Goal: Task Accomplishment & Management: Manage account settings

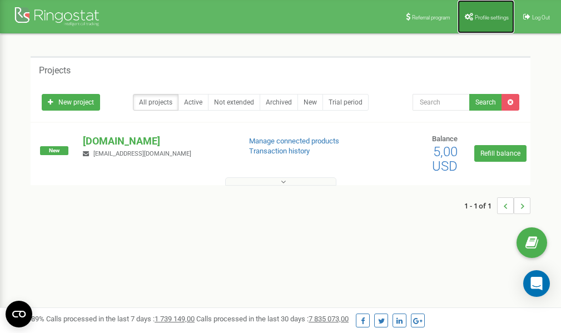
click at [479, 16] on span "Profile settings" at bounding box center [491, 17] width 34 height 6
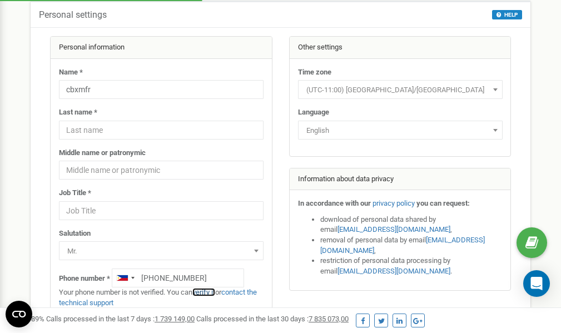
click at [209, 293] on link "verify it" at bounding box center [203, 292] width 23 height 8
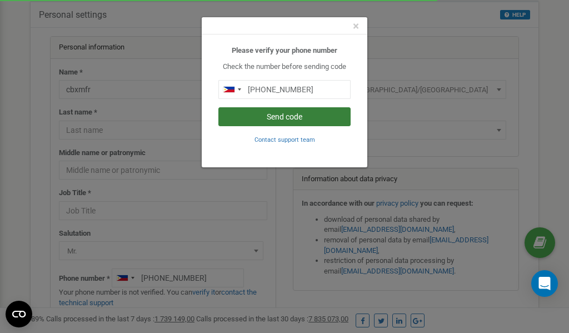
click at [311, 118] on button "Send code" at bounding box center [284, 116] width 132 height 19
